Goal: Check status: Check status

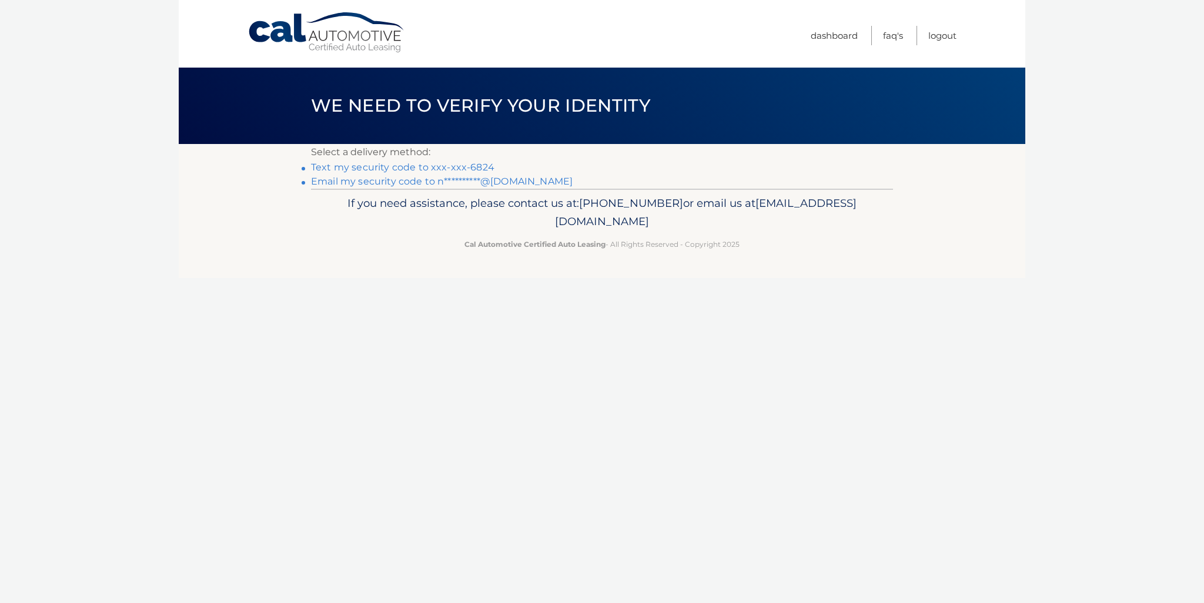
click at [463, 168] on link "Text my security code to xxx-xxx-6824" at bounding box center [402, 167] width 183 height 11
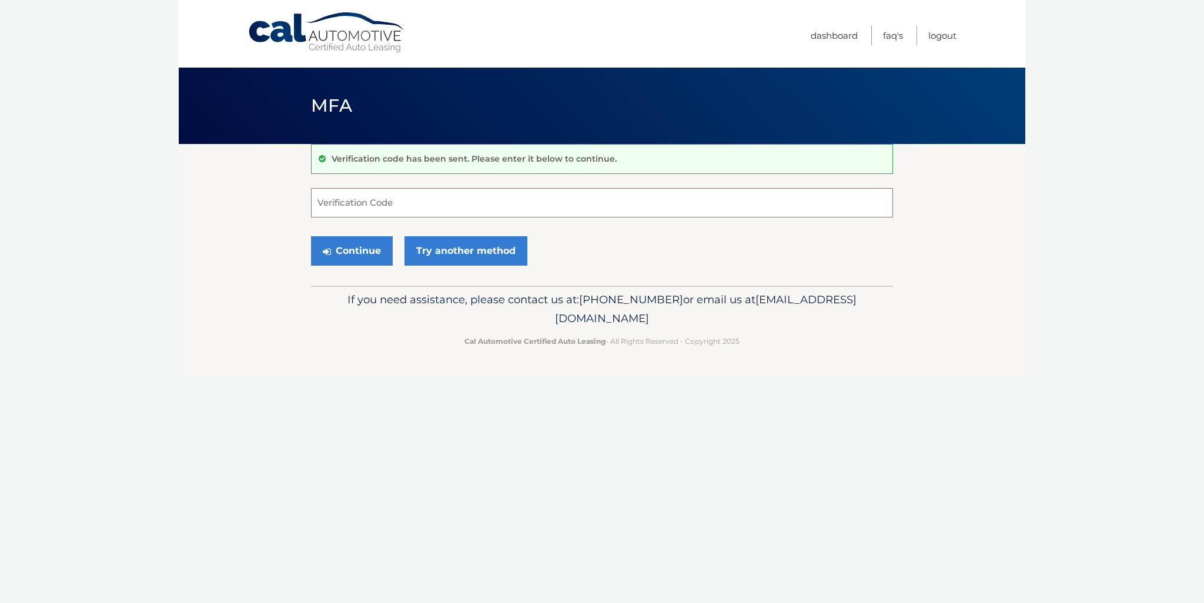
click at [371, 203] on input "Verification Code" at bounding box center [602, 202] width 582 height 29
type input "9"
type input "498855"
click at [350, 246] on button "Continue" at bounding box center [352, 250] width 82 height 29
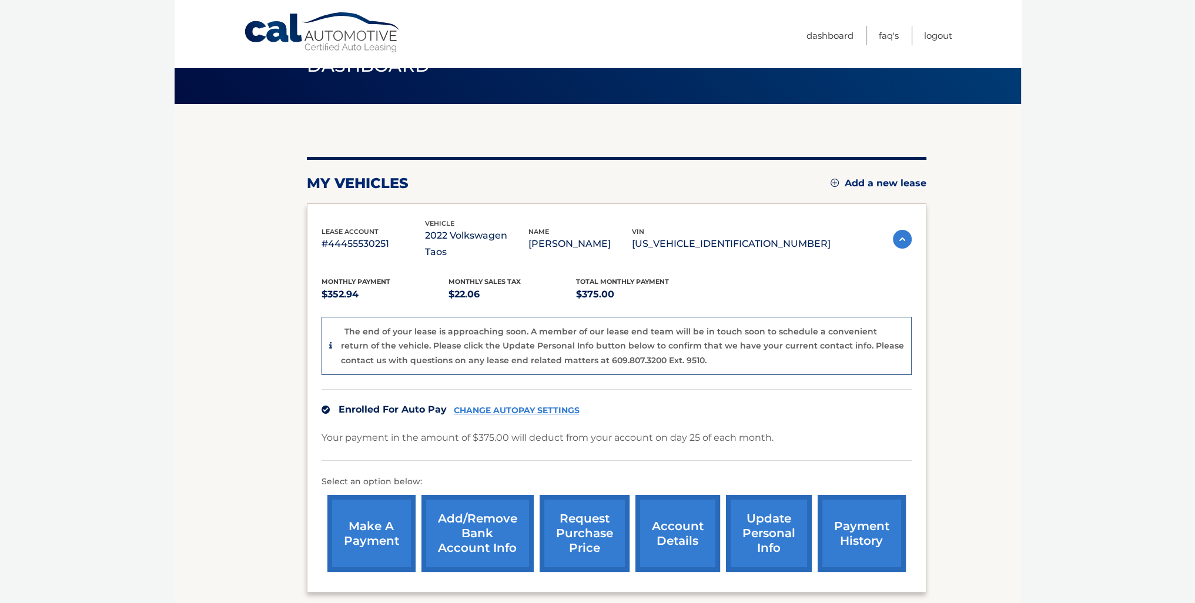
scroll to position [118, 0]
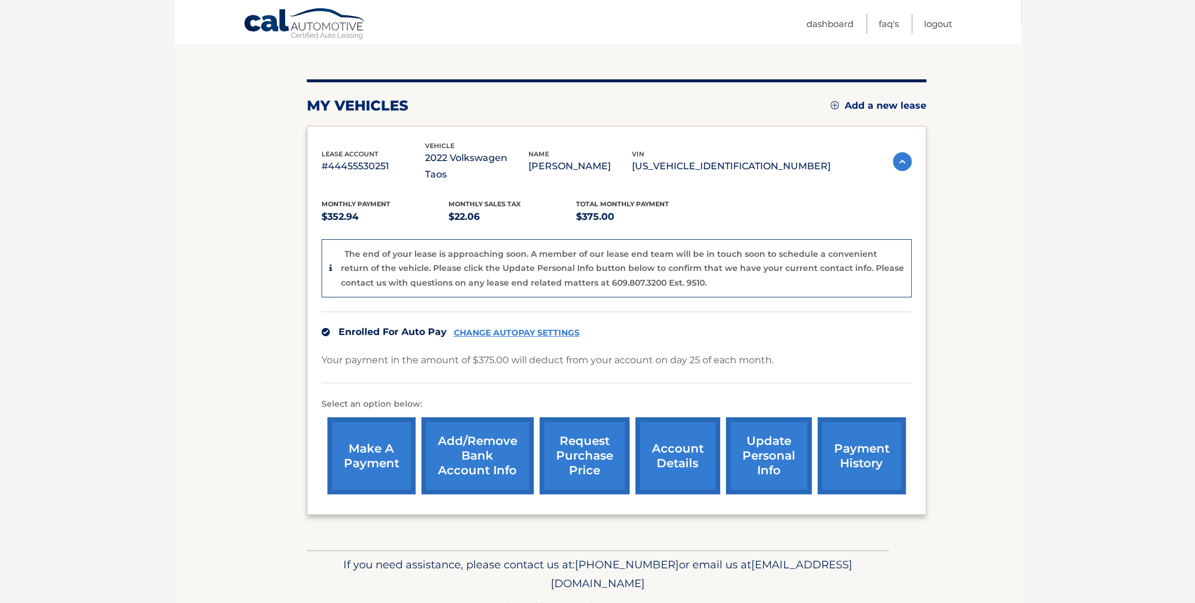
click at [675, 438] on link "account details" at bounding box center [677, 455] width 85 height 77
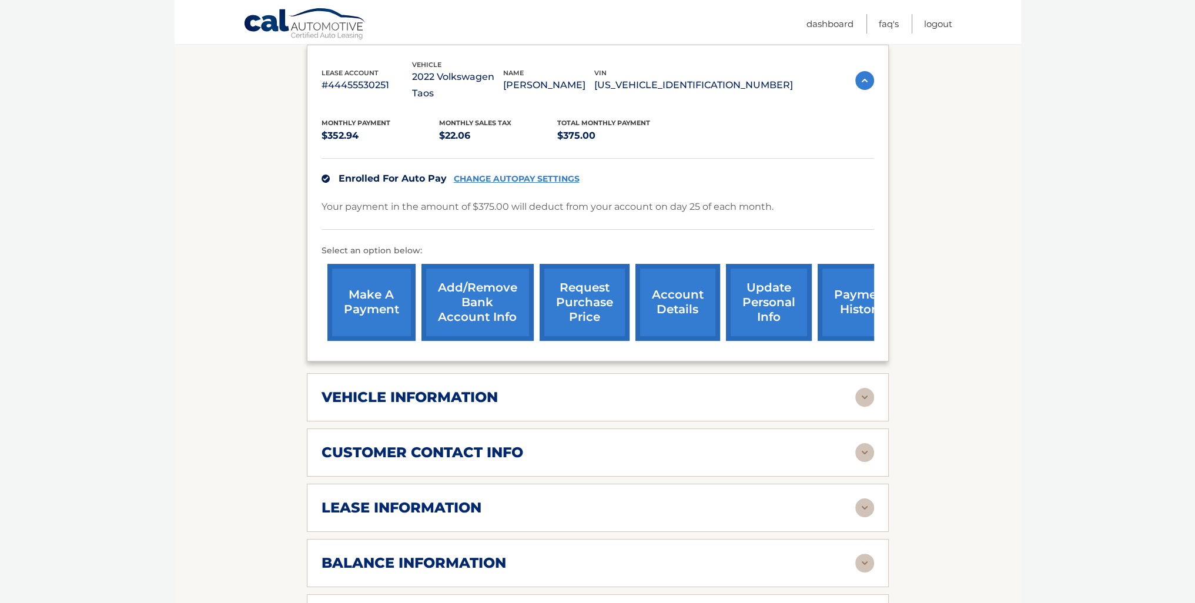
scroll to position [235, 0]
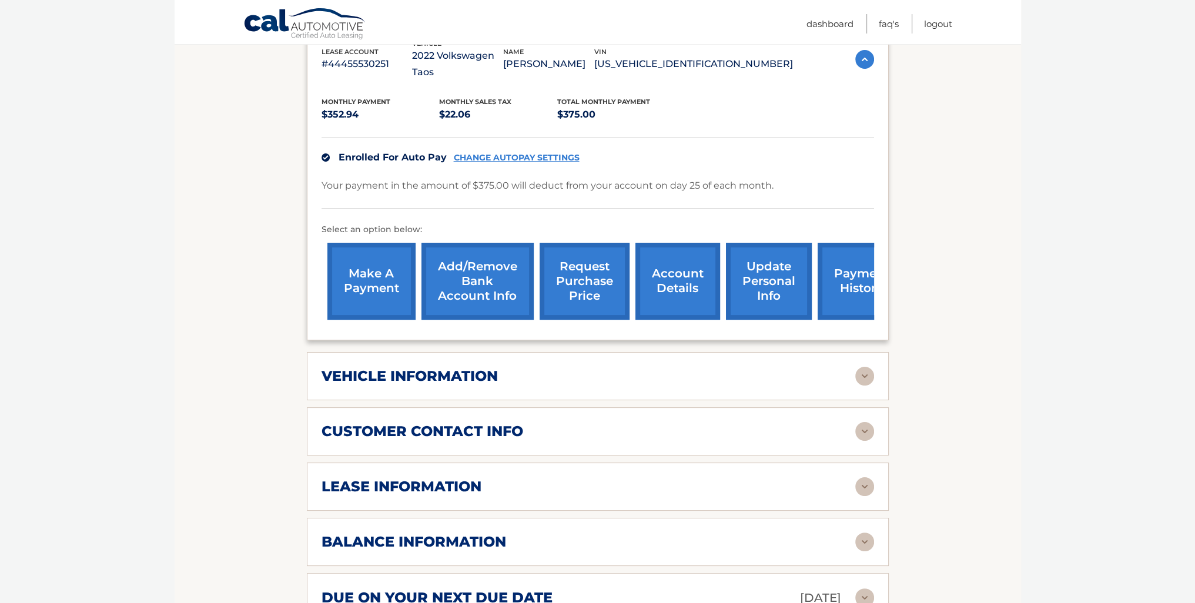
click at [447, 367] on h2 "vehicle information" at bounding box center [410, 376] width 176 height 18
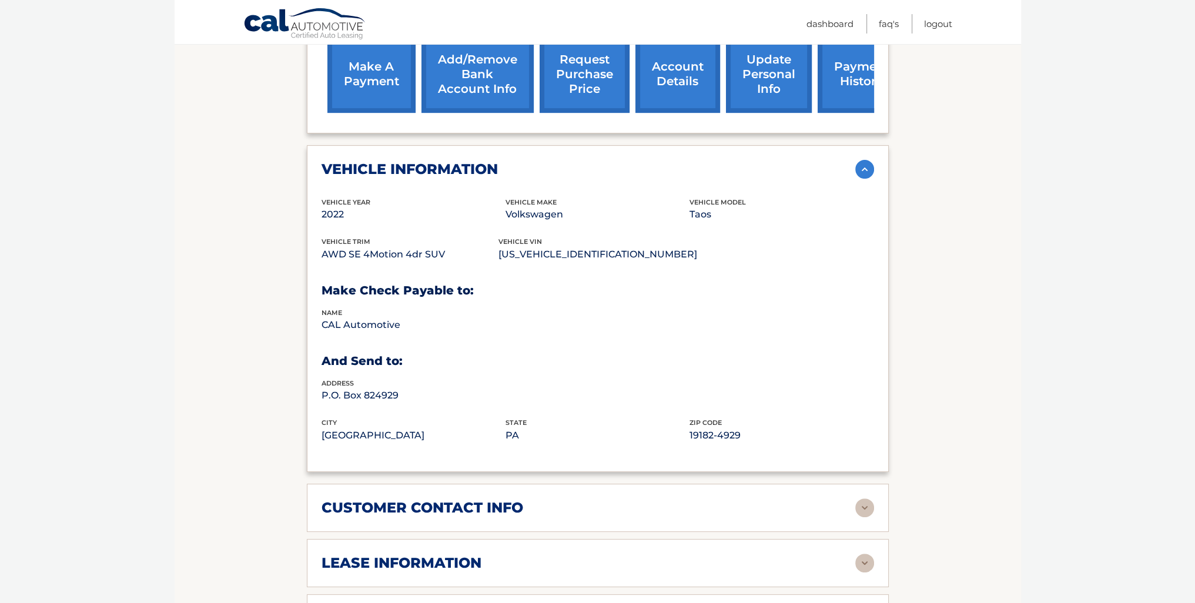
scroll to position [470, 0]
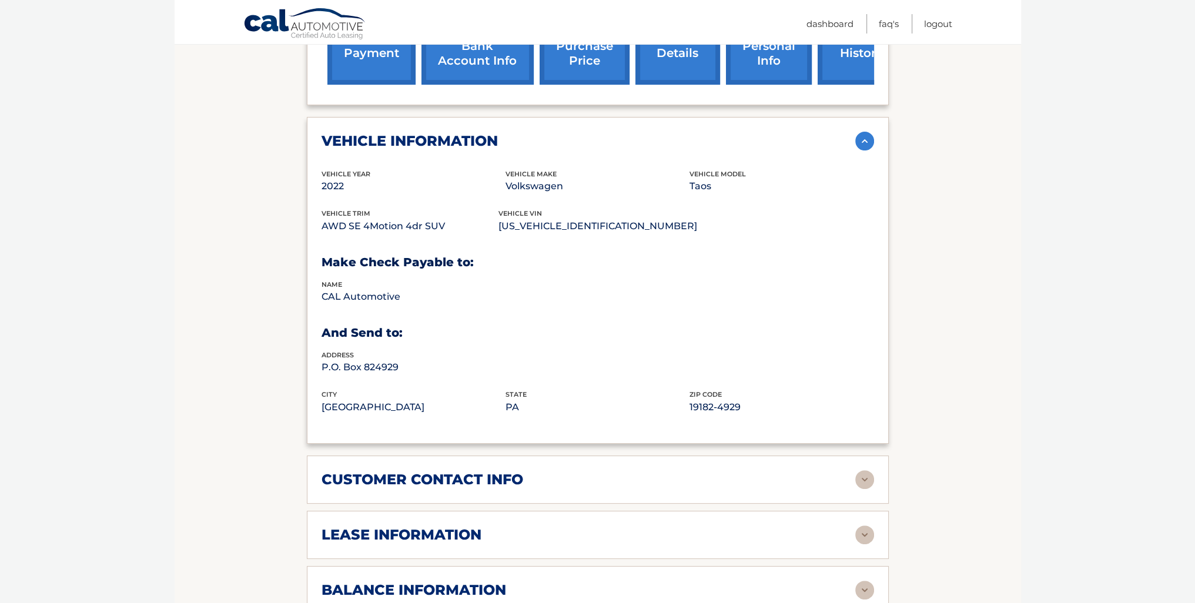
click at [468, 471] on h2 "customer contact info" at bounding box center [423, 480] width 202 height 18
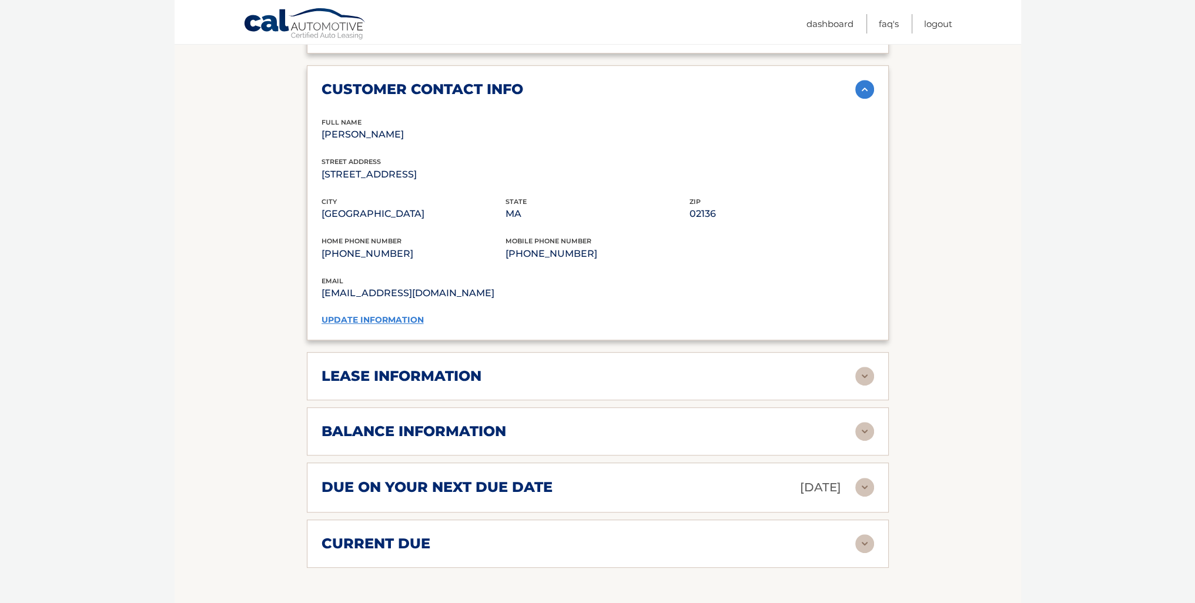
scroll to position [882, 0]
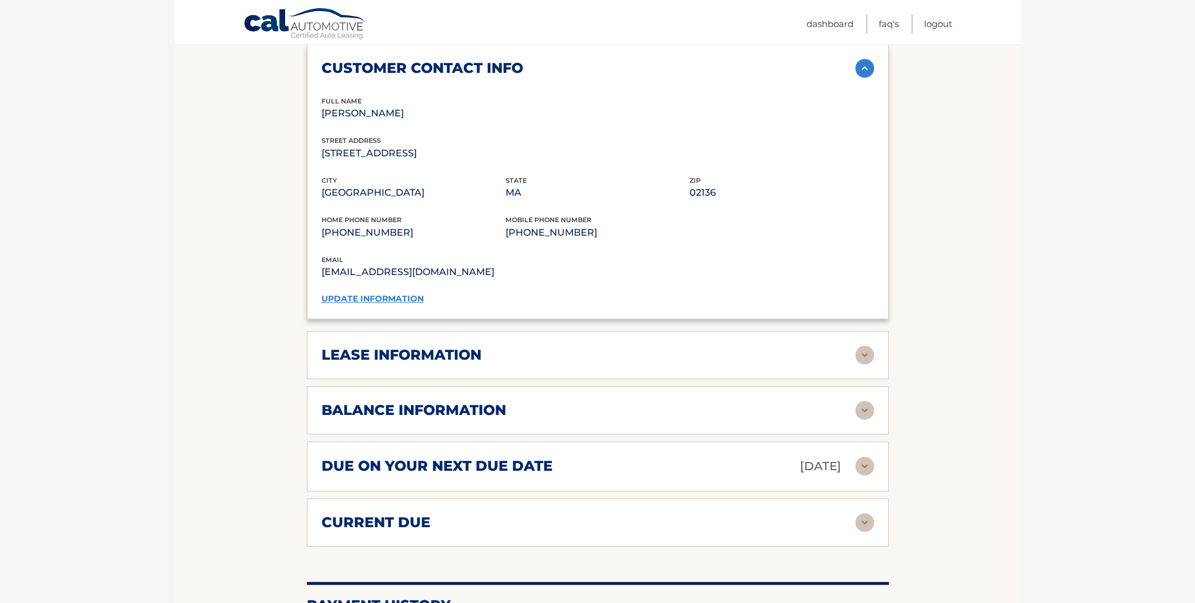
click at [431, 346] on h2 "lease information" at bounding box center [402, 355] width 160 height 18
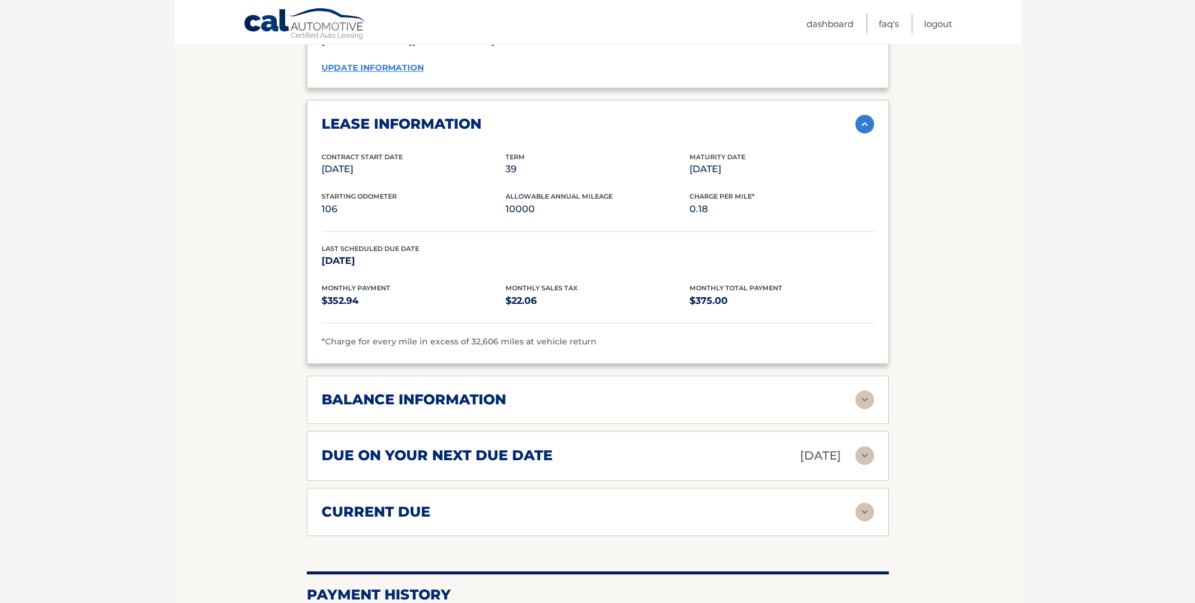
scroll to position [1117, 0]
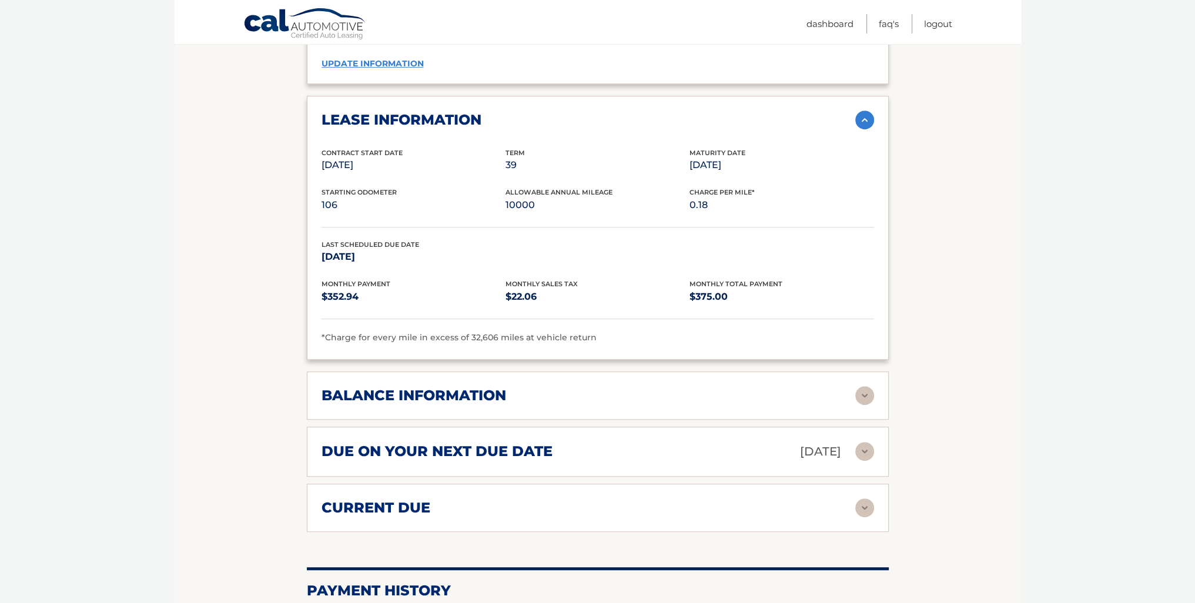
click at [418, 387] on h2 "balance information" at bounding box center [414, 396] width 185 height 18
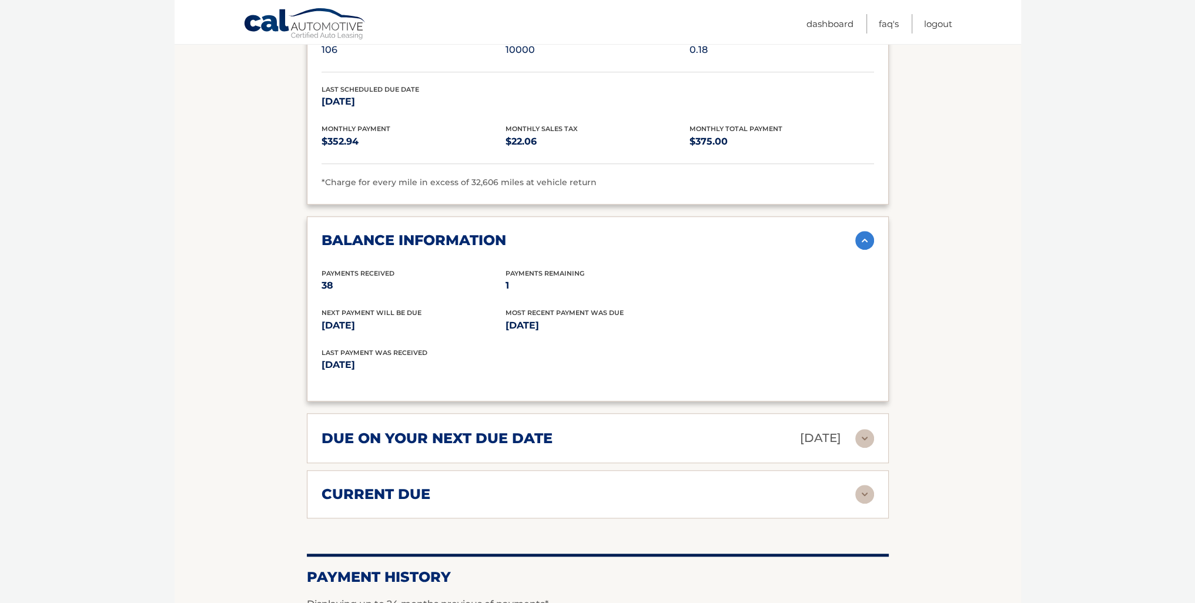
scroll to position [1293, 0]
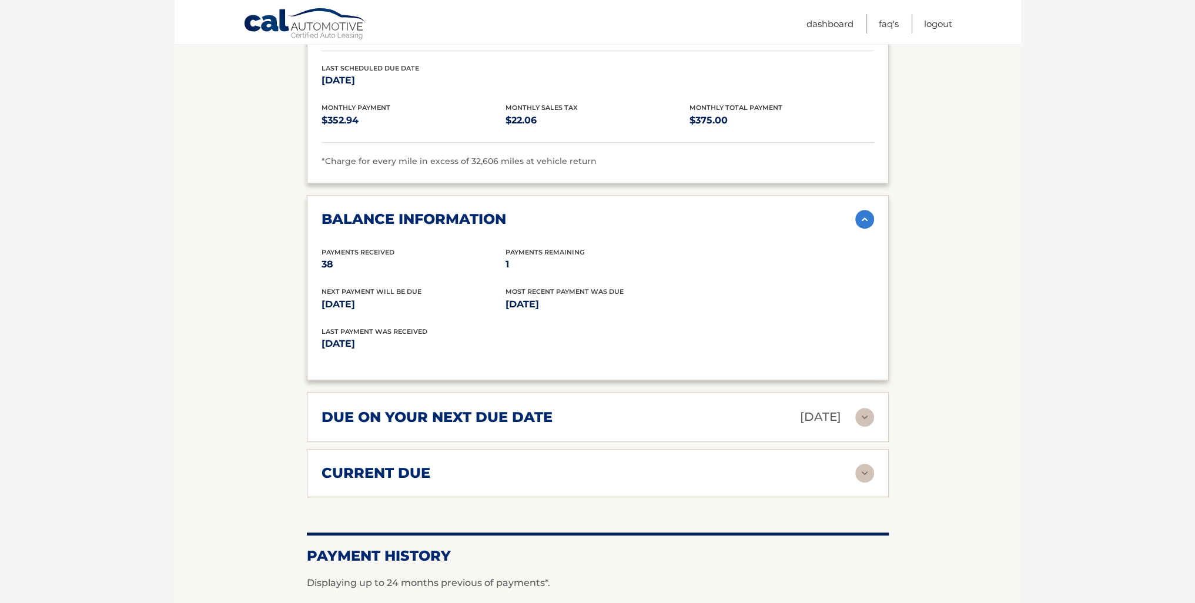
click at [553, 407] on div "due on your next due date Sep 25, 2025" at bounding box center [589, 417] width 534 height 21
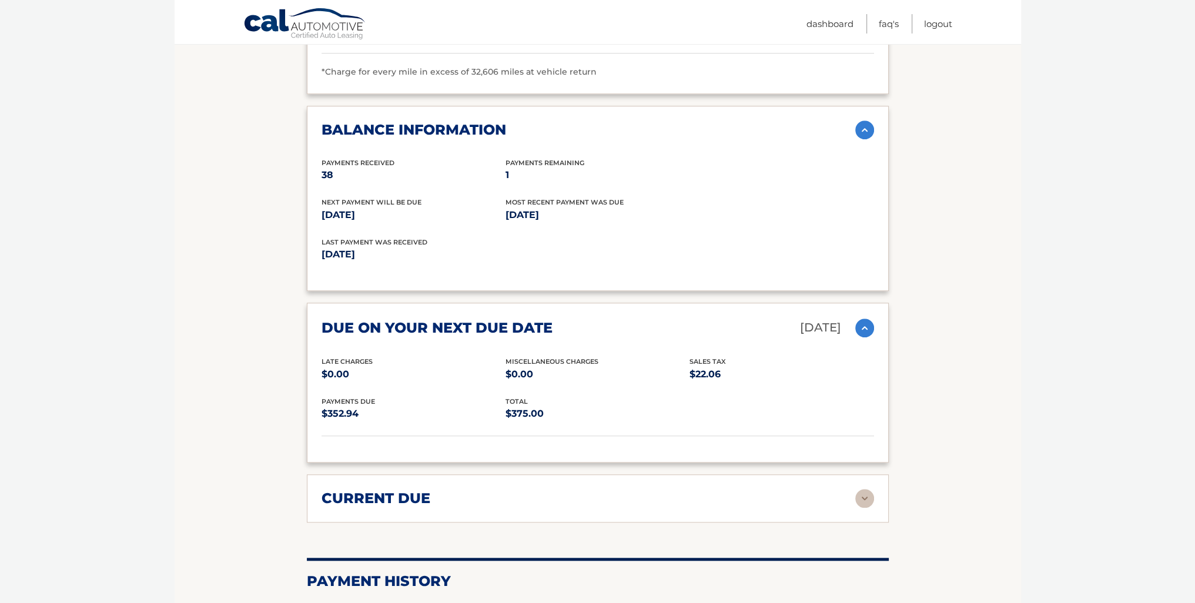
scroll to position [1411, 0]
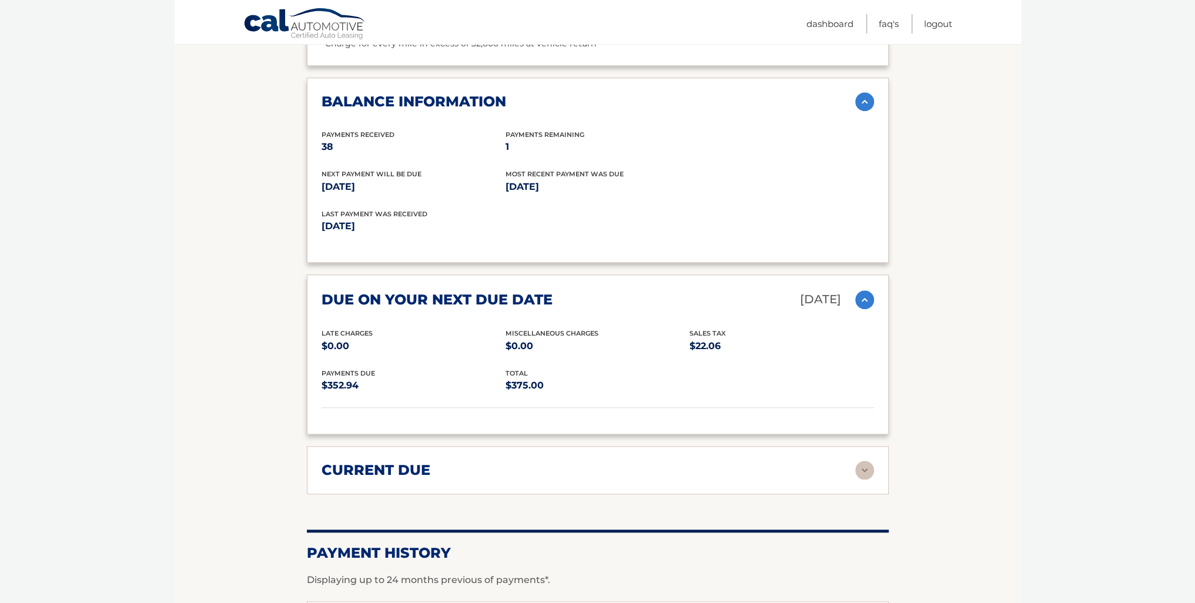
click at [426, 461] on h2 "current due" at bounding box center [376, 470] width 109 height 18
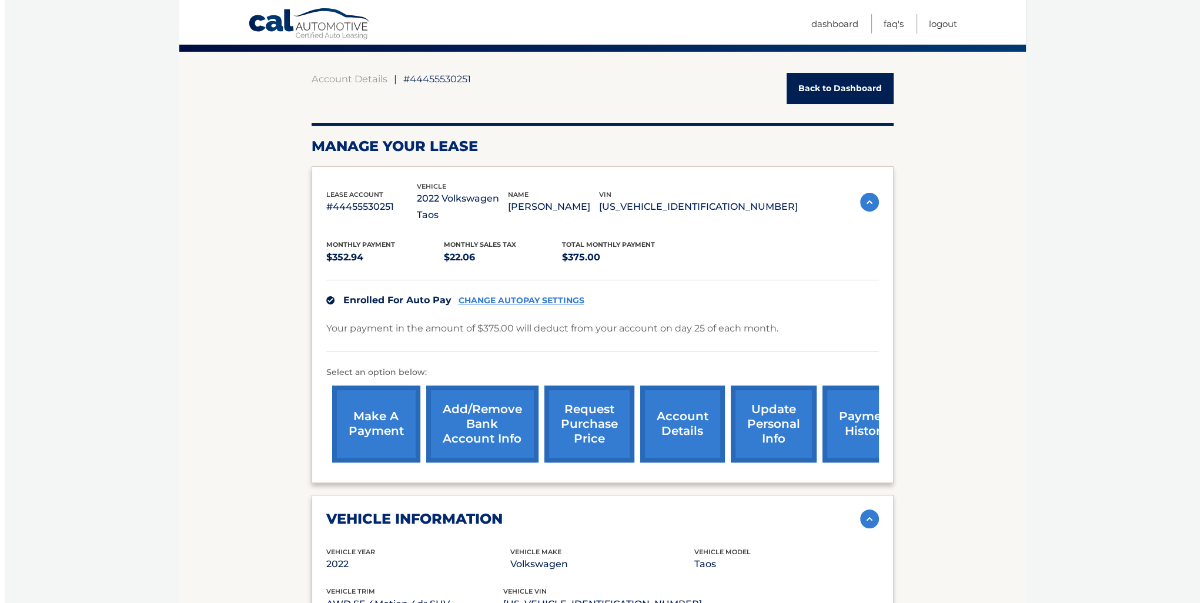
scroll to position [118, 0]
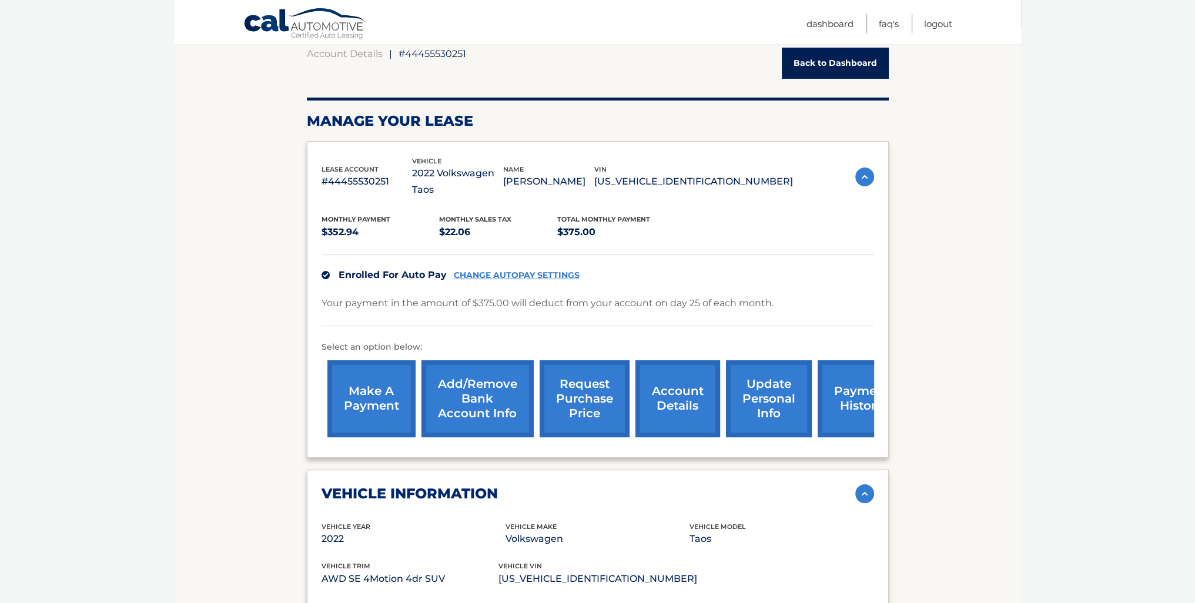
click at [574, 387] on link "request purchase price" at bounding box center [585, 398] width 90 height 77
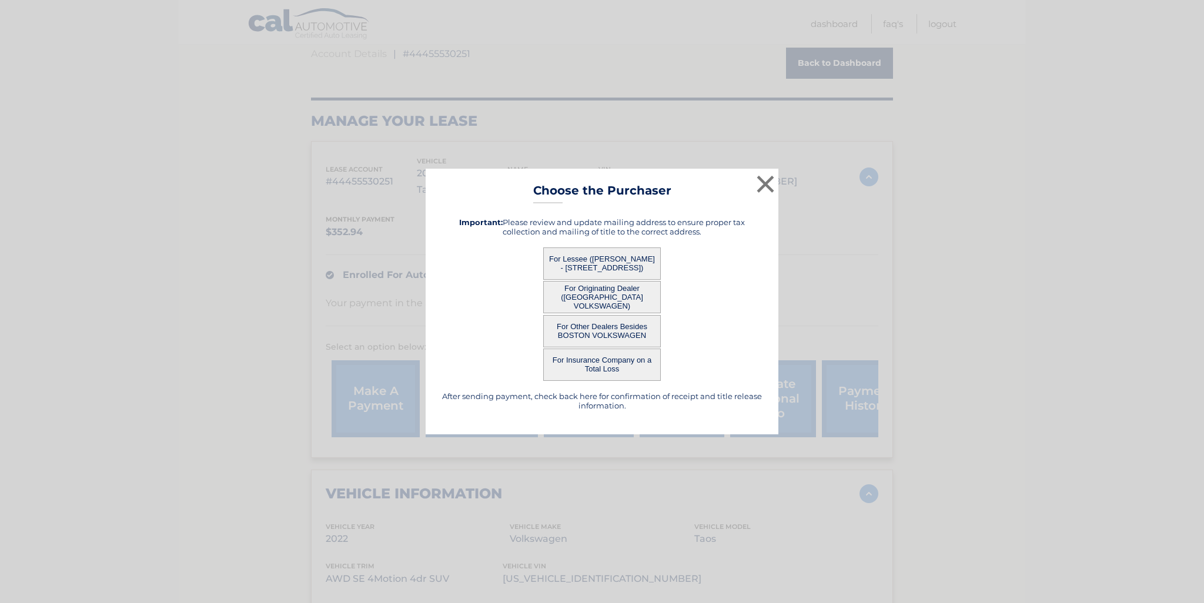
click at [608, 260] on button "For Lessee ([PERSON_NAME] - [STREET_ADDRESS])" at bounding box center [602, 263] width 118 height 32
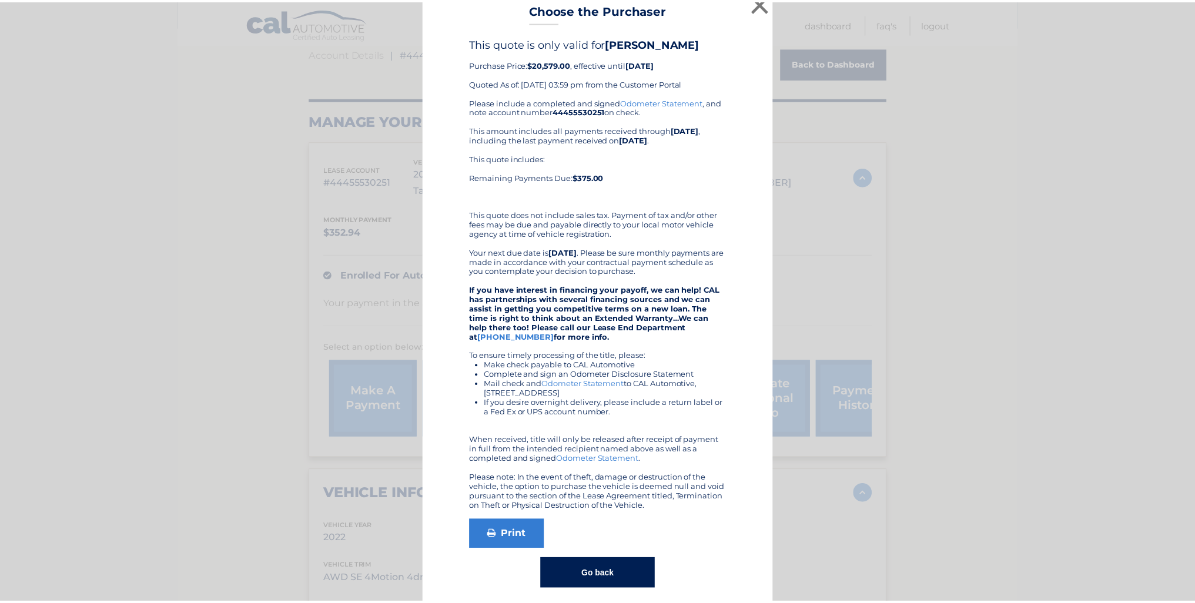
scroll to position [0, 0]
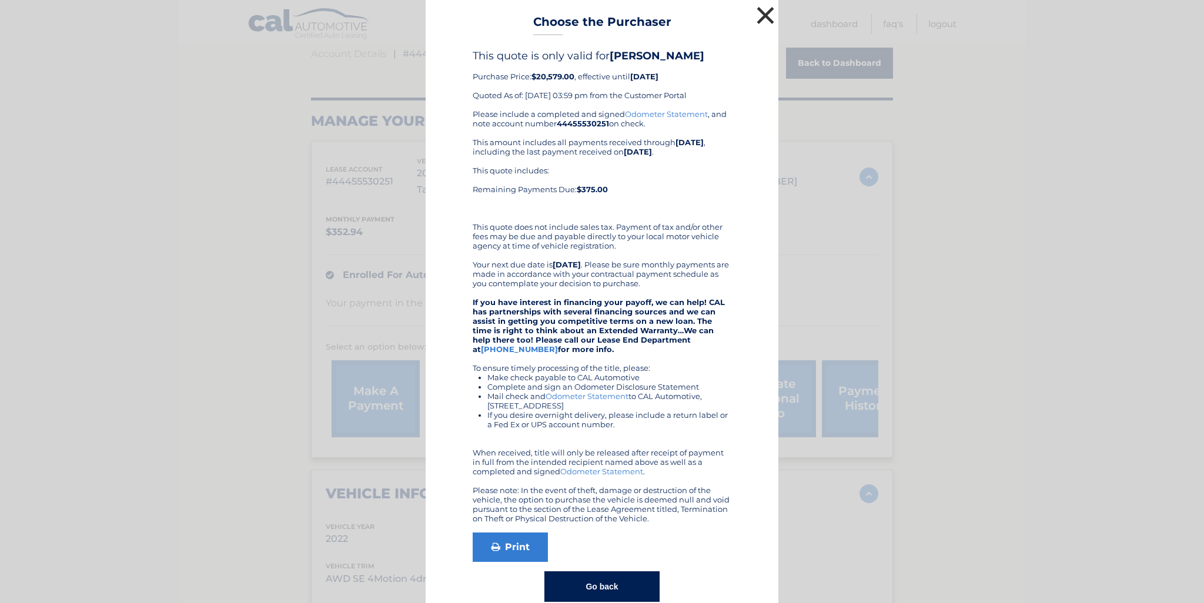
click at [762, 24] on button "×" at bounding box center [766, 16] width 24 height 24
